Goal: Task Accomplishment & Management: Manage account settings

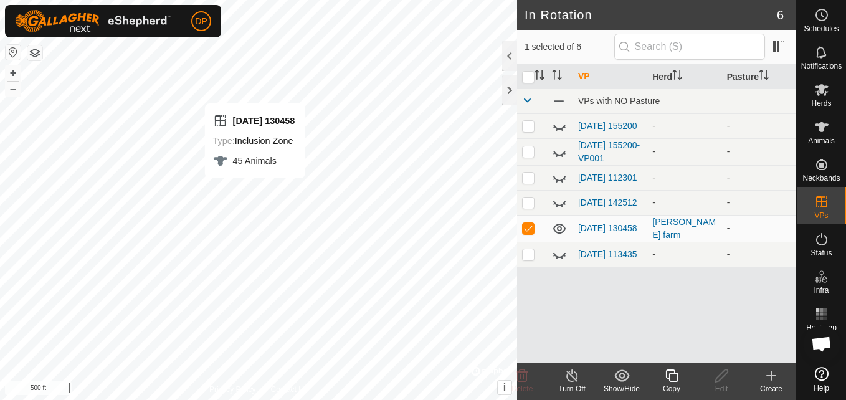
scroll to position [1668, 0]
click at [526, 231] on p-checkbox at bounding box center [528, 228] width 12 height 10
checkbox input "false"
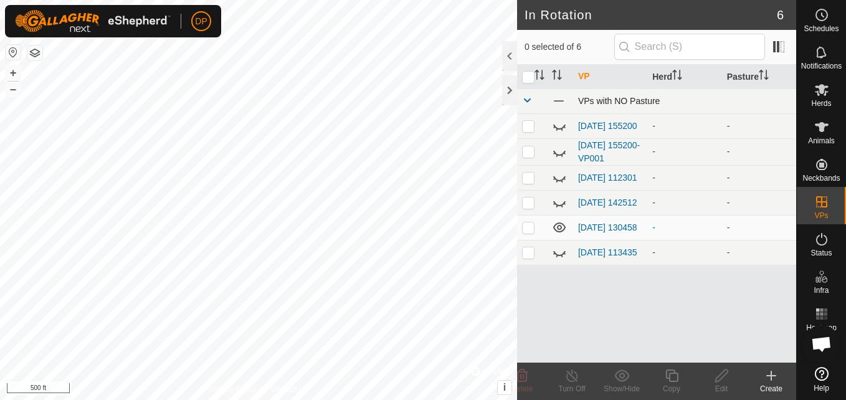
scroll to position [1668, 0]
click at [818, 122] on icon at bounding box center [821, 127] width 15 height 15
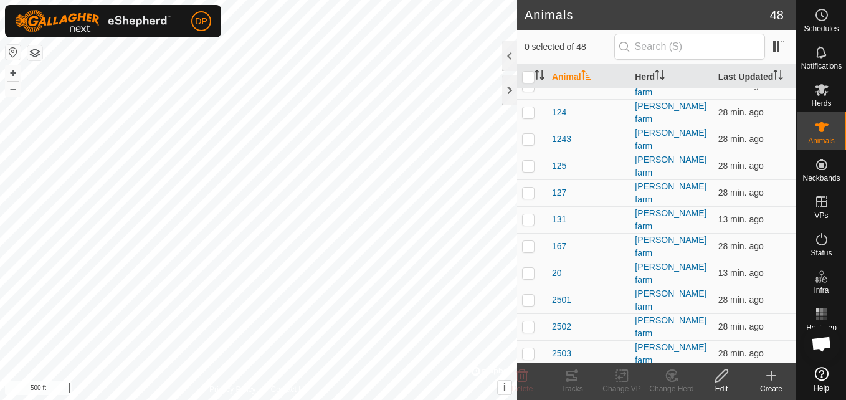
scroll to position [312, 0]
click at [525, 267] on p-checkbox at bounding box center [528, 272] width 12 height 10
checkbox input "false"
